Goal: Task Accomplishment & Management: Complete application form

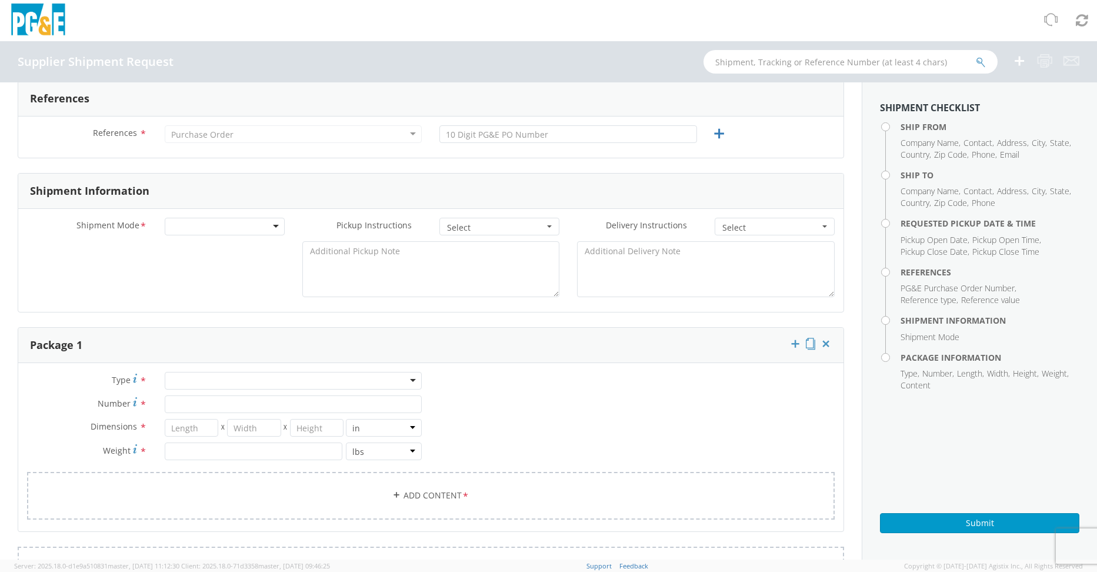
scroll to position [470, 0]
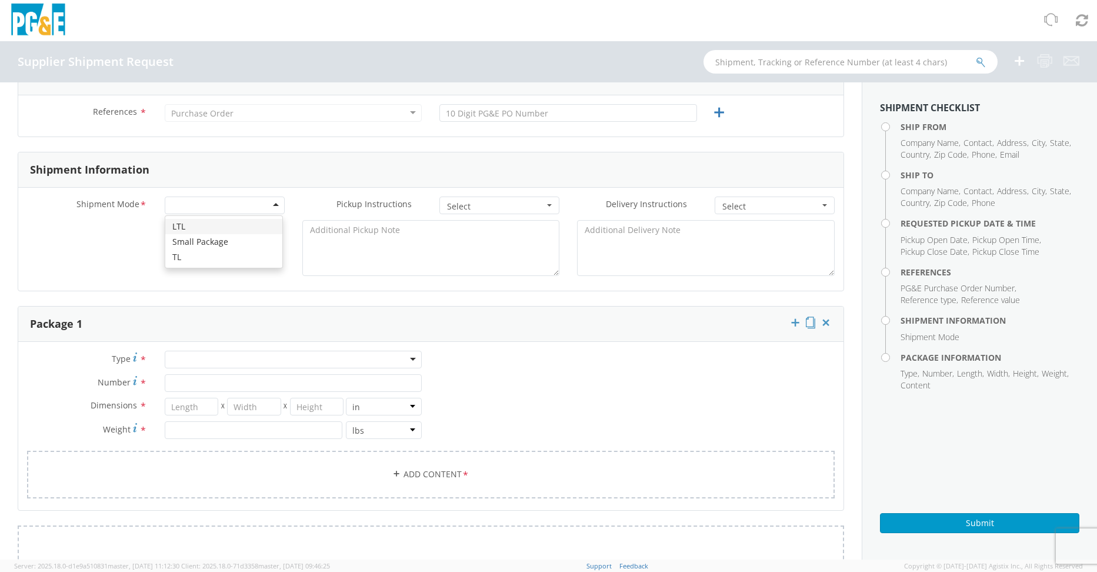
click at [275, 205] on div at bounding box center [225, 205] width 120 height 18
click at [312, 192] on div "Shipment Mode * LTL Small Package TL Pickup Instructions * Select Driver Assist…" at bounding box center [430, 239] width 825 height 103
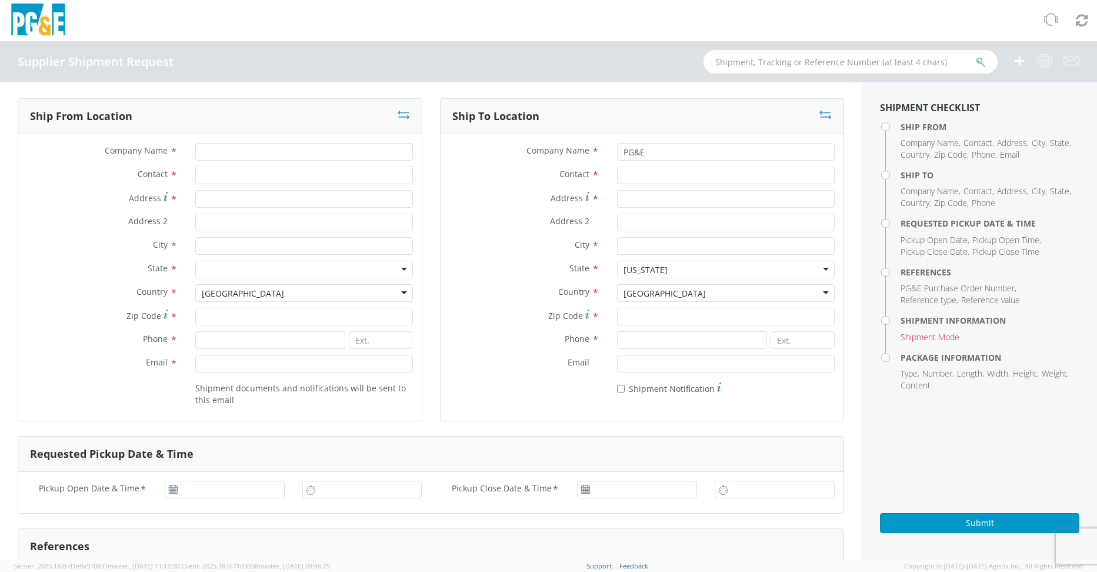
scroll to position [0, 0]
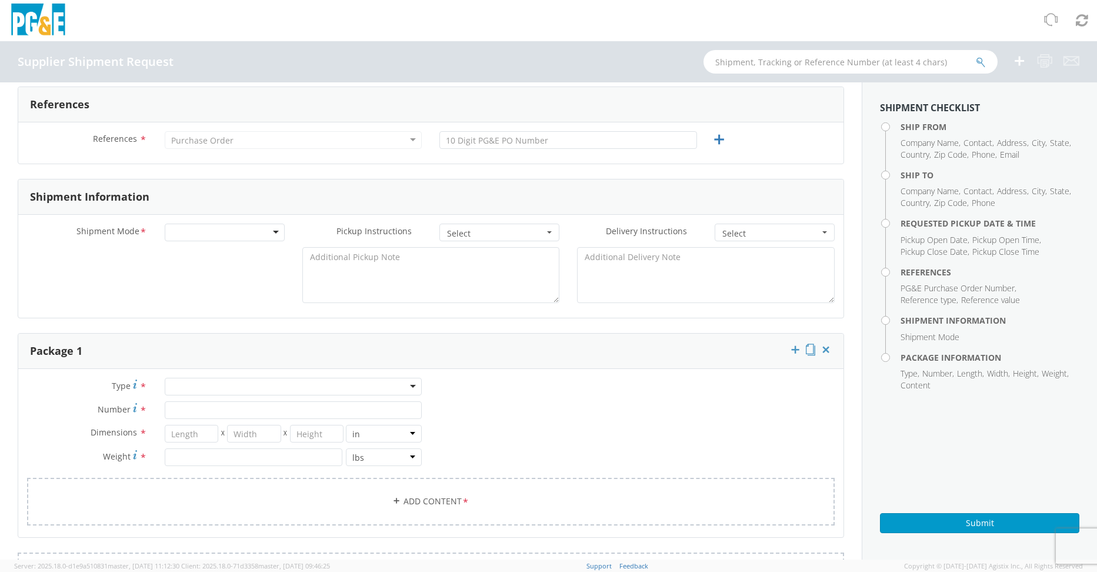
scroll to position [470, 0]
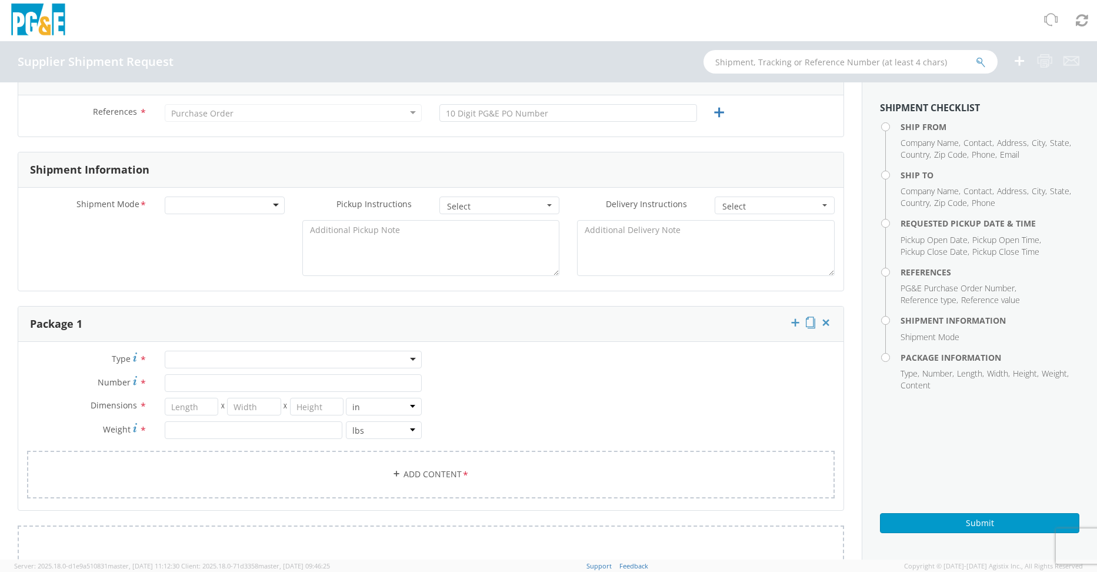
click at [544, 202] on button "Select" at bounding box center [499, 205] width 120 height 18
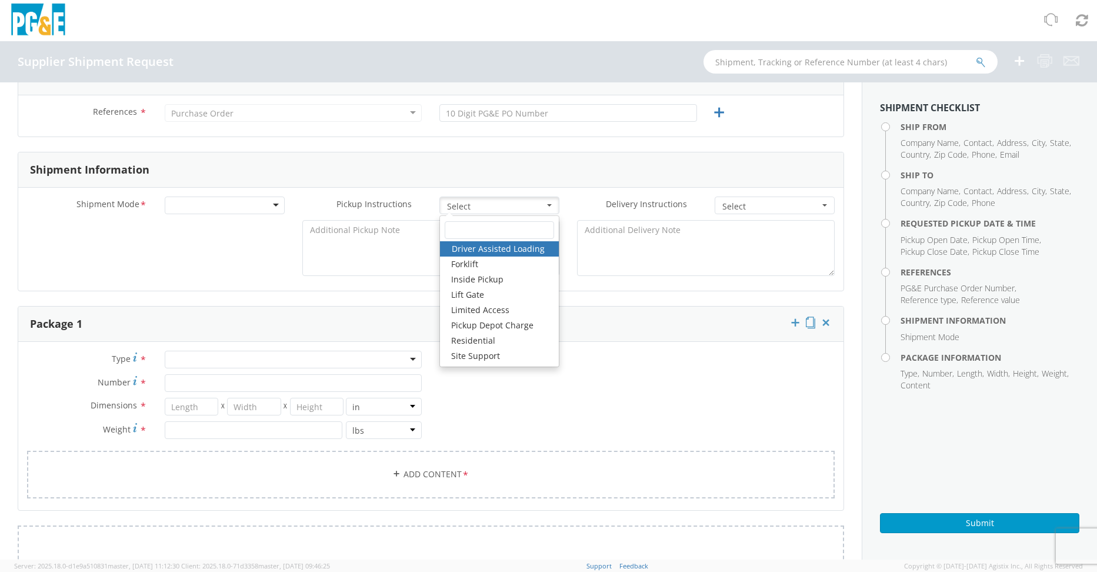
click at [571, 192] on div "Shipment Mode * LTL Small Package TL Pickup Instructions * Select Driver Assist…" at bounding box center [430, 239] width 825 height 103
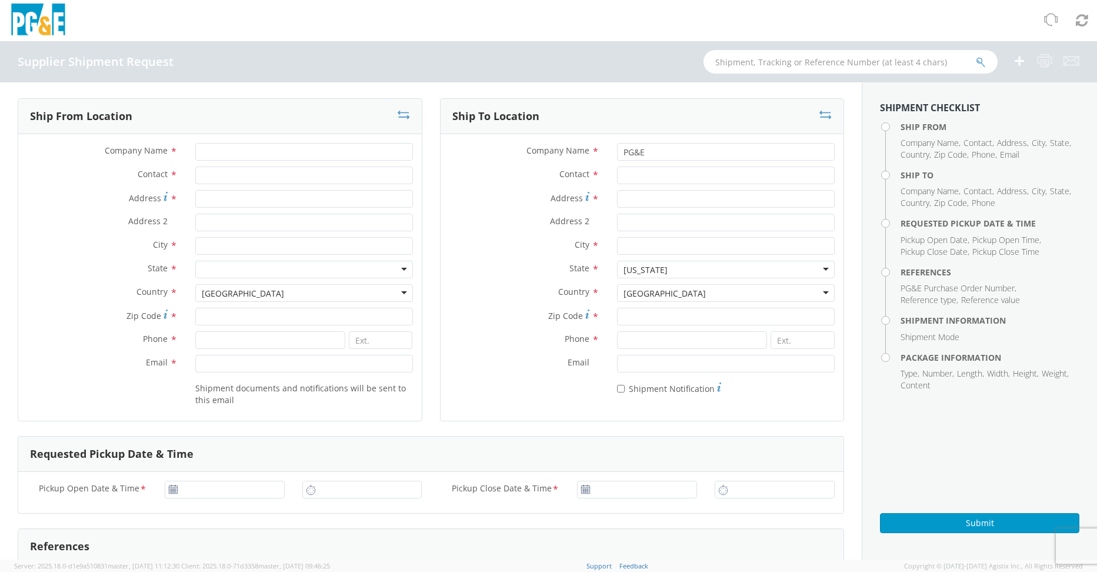
scroll to position [0, 0]
click at [683, 155] on input "PG&E" at bounding box center [726, 154] width 218 height 18
